Goal: Find specific page/section: Find specific page/section

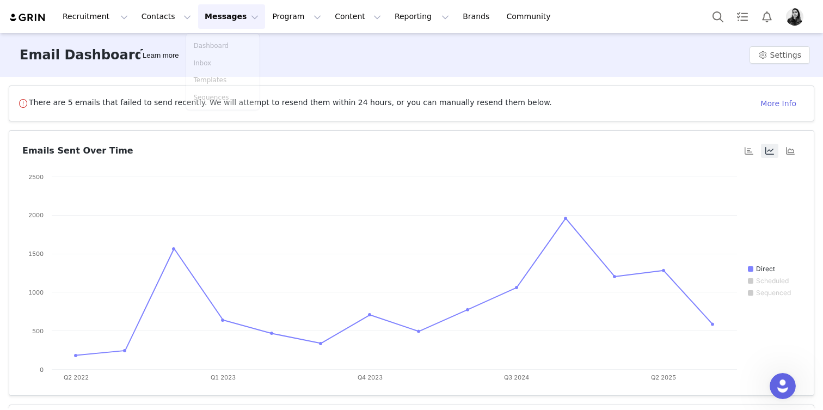
scroll to position [1012, 0]
click at [110, 79] on div "There are 5 emails that failed to send recently. We will attempt to resend them…" at bounding box center [411, 242] width 823 height 331
click at [201, 17] on button "Messages Messages" at bounding box center [231, 16] width 67 height 24
click at [199, 71] on p "Inbox" at bounding box center [205, 68] width 21 height 11
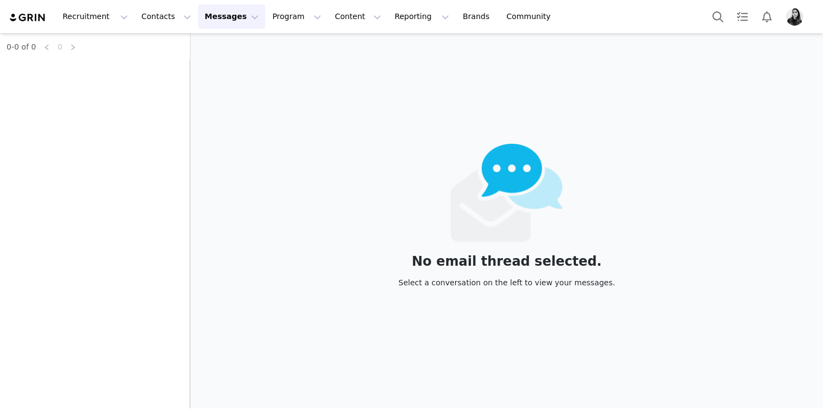
click at [237, 11] on button "Messages Messages" at bounding box center [231, 16] width 67 height 24
click at [271, 25] on button "Program Program" at bounding box center [297, 16] width 62 height 24
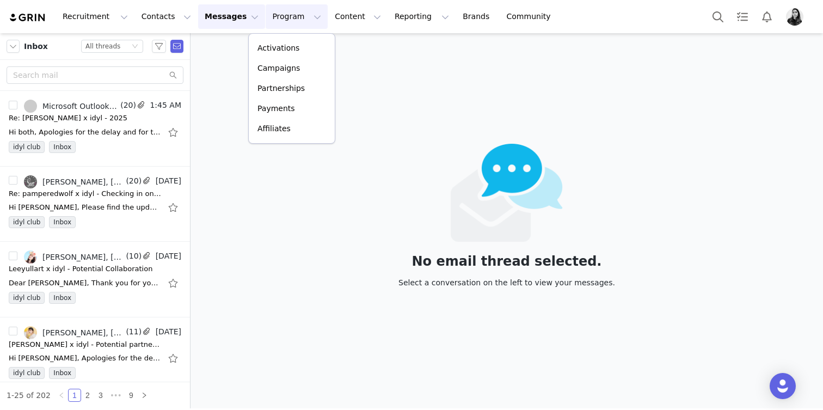
click at [41, 23] on div "Recruitment Recruitment Creator Search Curated Lists Landing Pages Web Extensio…" at bounding box center [285, 16] width 553 height 24
